Goal: Information Seeking & Learning: Learn about a topic

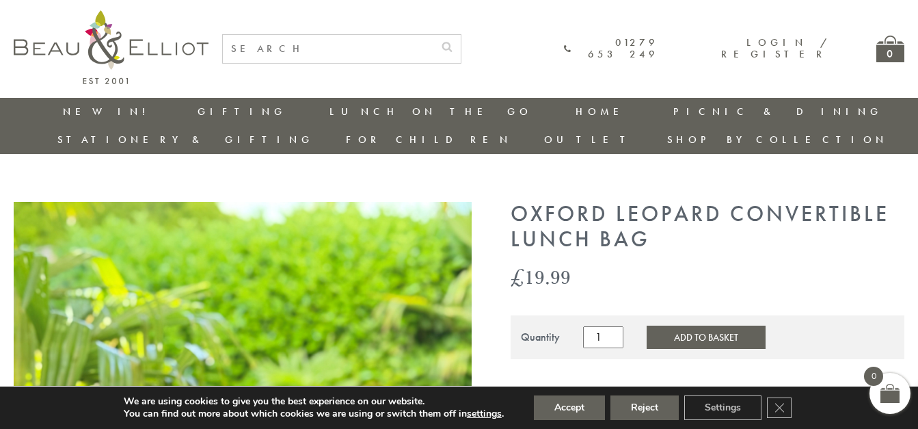
click at [369, 44] on input "text" at bounding box center [328, 49] width 211 height 28
click at [335, 46] on input "text" at bounding box center [328, 49] width 211 height 28
paste input "B&E Oxford Quilted Upright Lunch Bag Pebble"
type input "B&E Oxford Quilted Upright Lunch Bag Pebble"
click at [433, 35] on button "submit" at bounding box center [446, 46] width 27 height 22
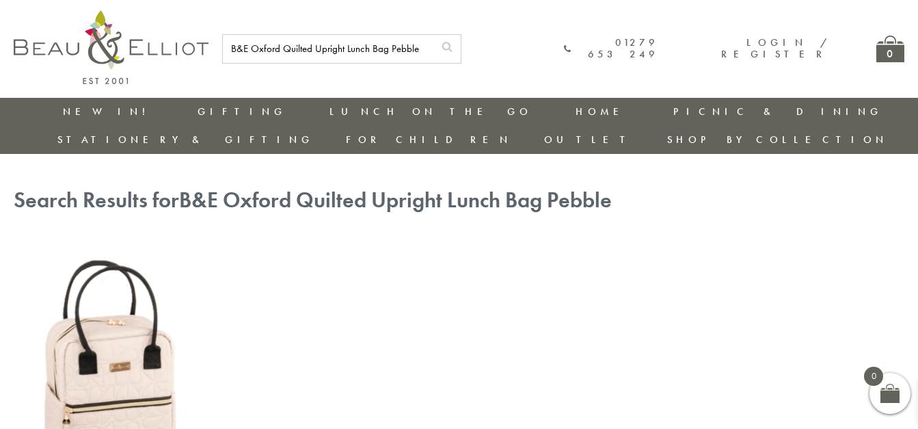
click at [77, 309] on img at bounding box center [115, 371] width 202 height 261
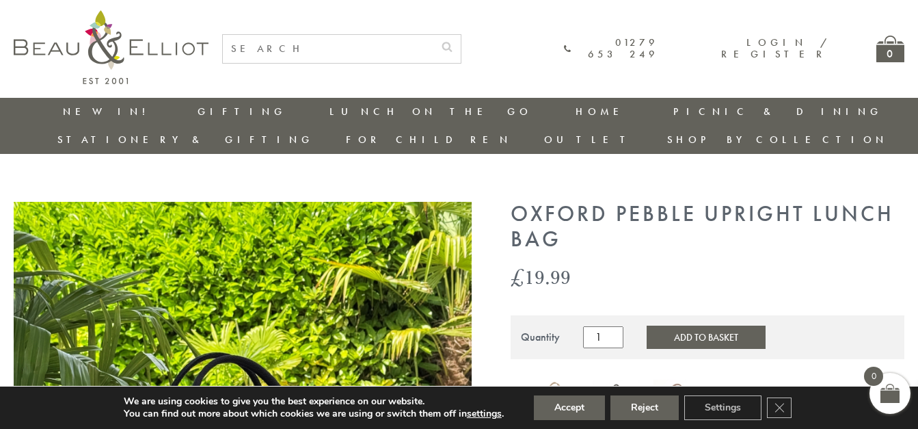
click at [630, 380] on img at bounding box center [616, 403] width 47 height 46
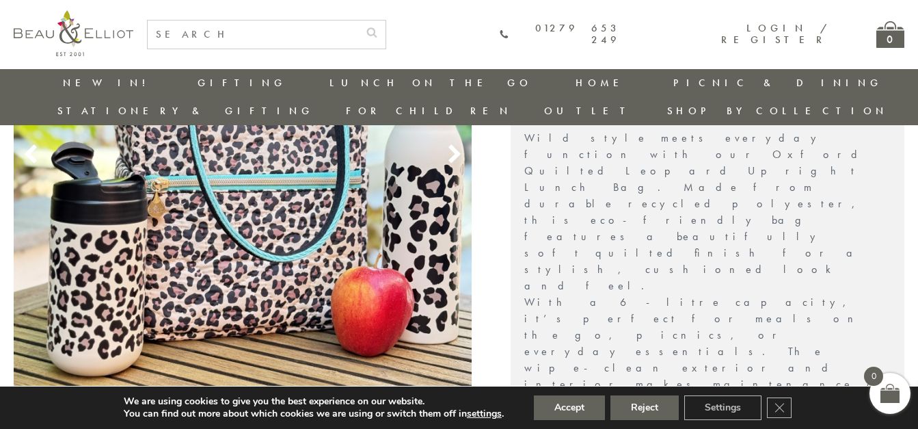
scroll to position [321, 0]
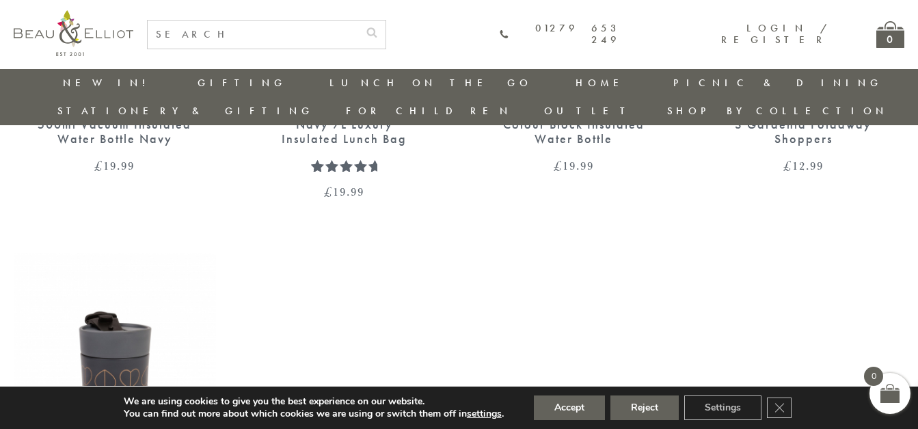
scroll to position [1878, 0]
